Goal: Check status

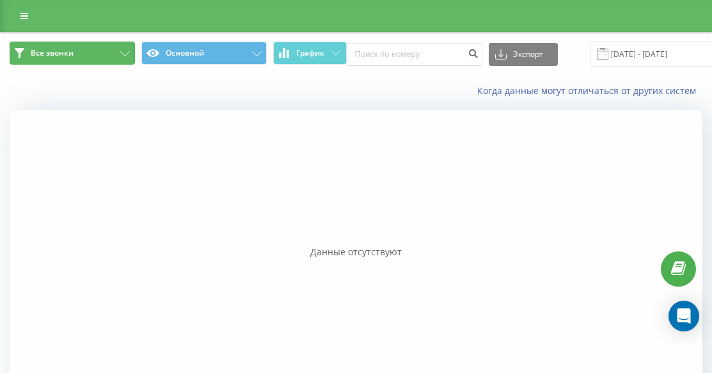
click at [66, 54] on span "Все звонки" at bounding box center [52, 53] width 43 height 10
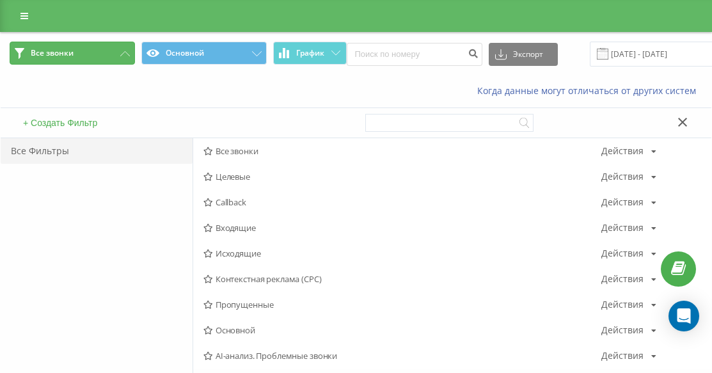
click at [96, 53] on button "Все звонки" at bounding box center [72, 53] width 125 height 23
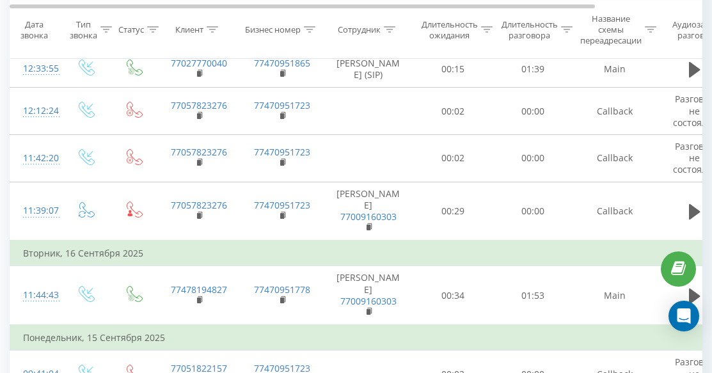
scroll to position [704, 0]
